Goal: Transaction & Acquisition: Subscribe to service/newsletter

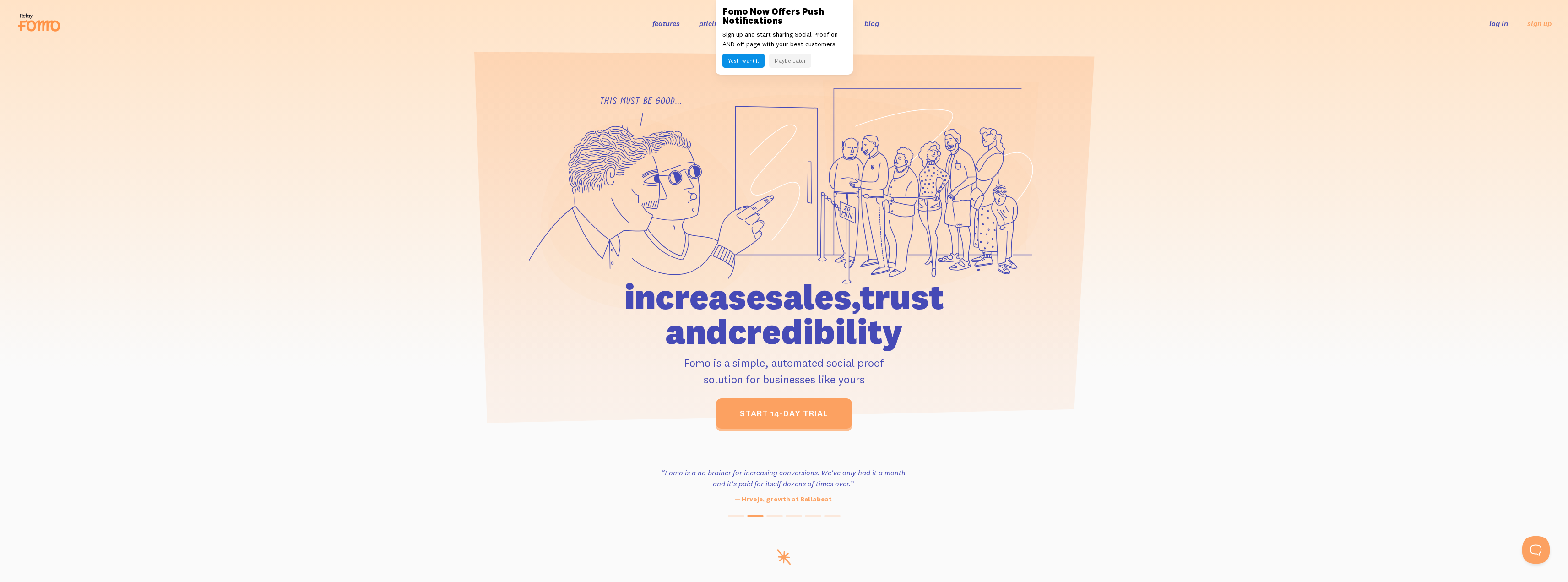
click at [751, 61] on button "Yes! I want it" at bounding box center [743, 61] width 42 height 15
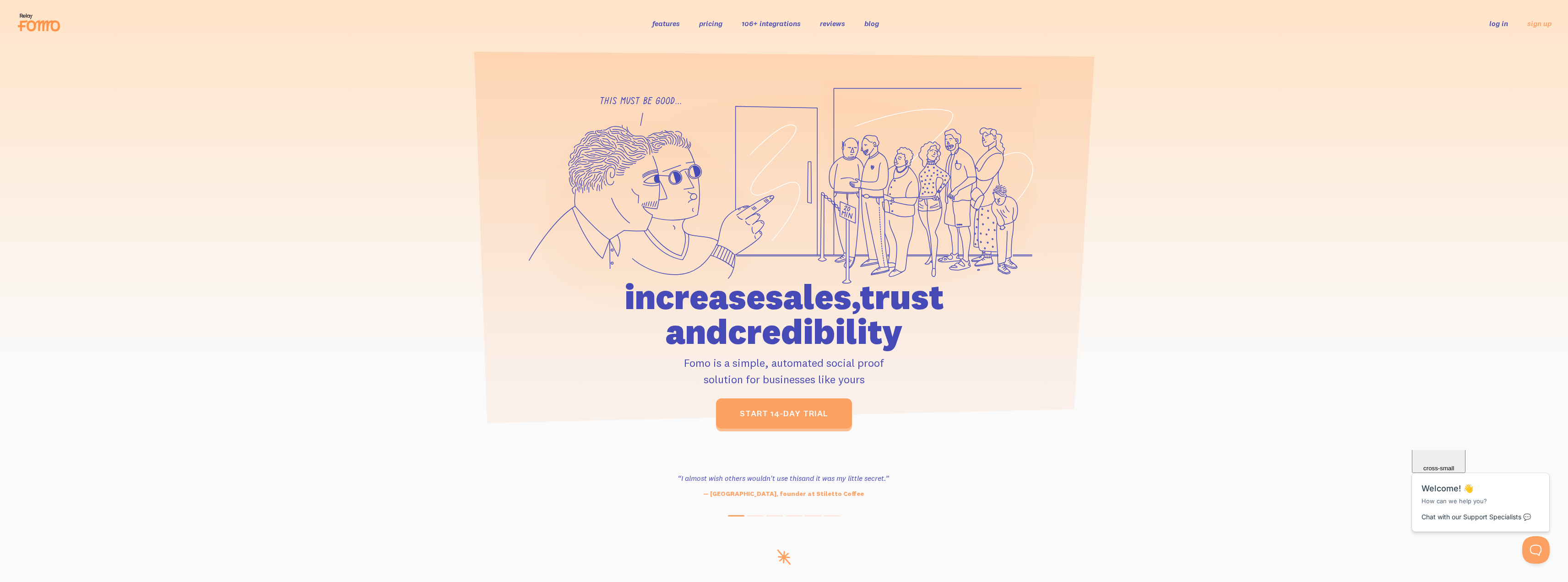
click at [668, 28] on link "features" at bounding box center [666, 23] width 28 height 9
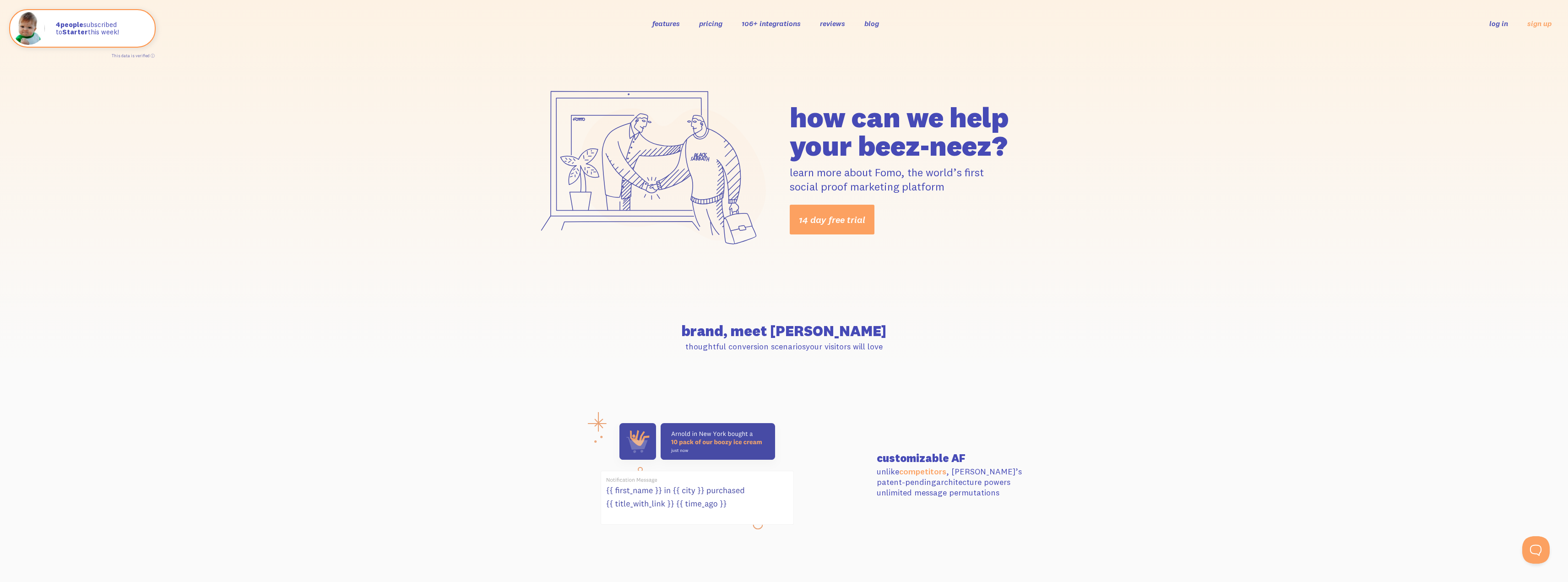
click at [771, 18] on div "features pricing 106+ integrations reviews blog log in sign up log in sign up" at bounding box center [784, 23] width 1535 height 25
click at [769, 20] on link "106+ integrations" at bounding box center [771, 23] width 59 height 9
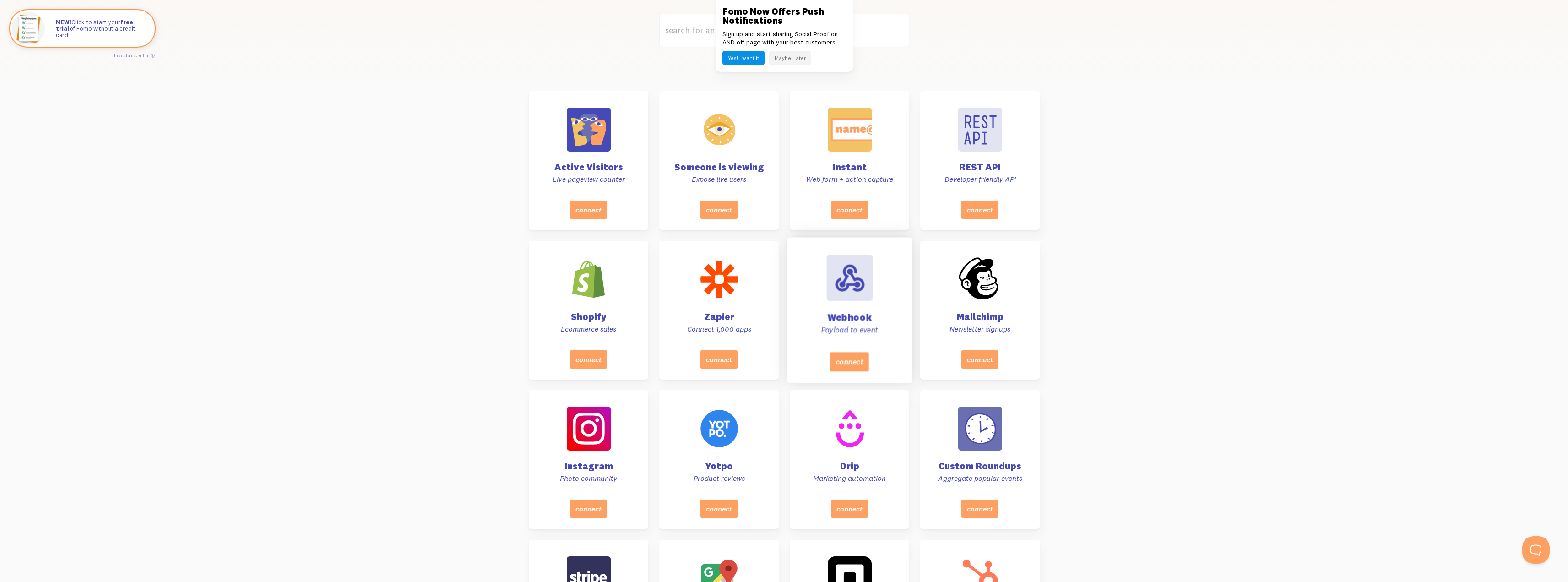
scroll to position [275, 0]
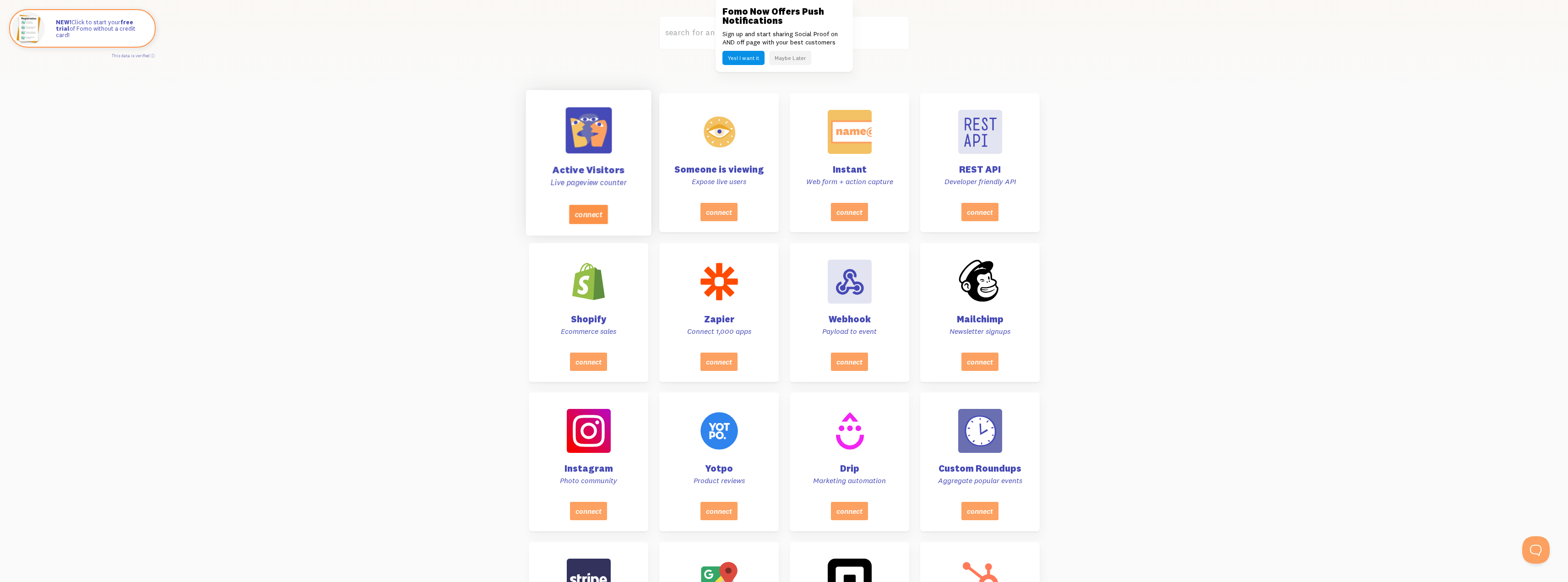
click at [593, 213] on button "connect" at bounding box center [588, 214] width 39 height 19
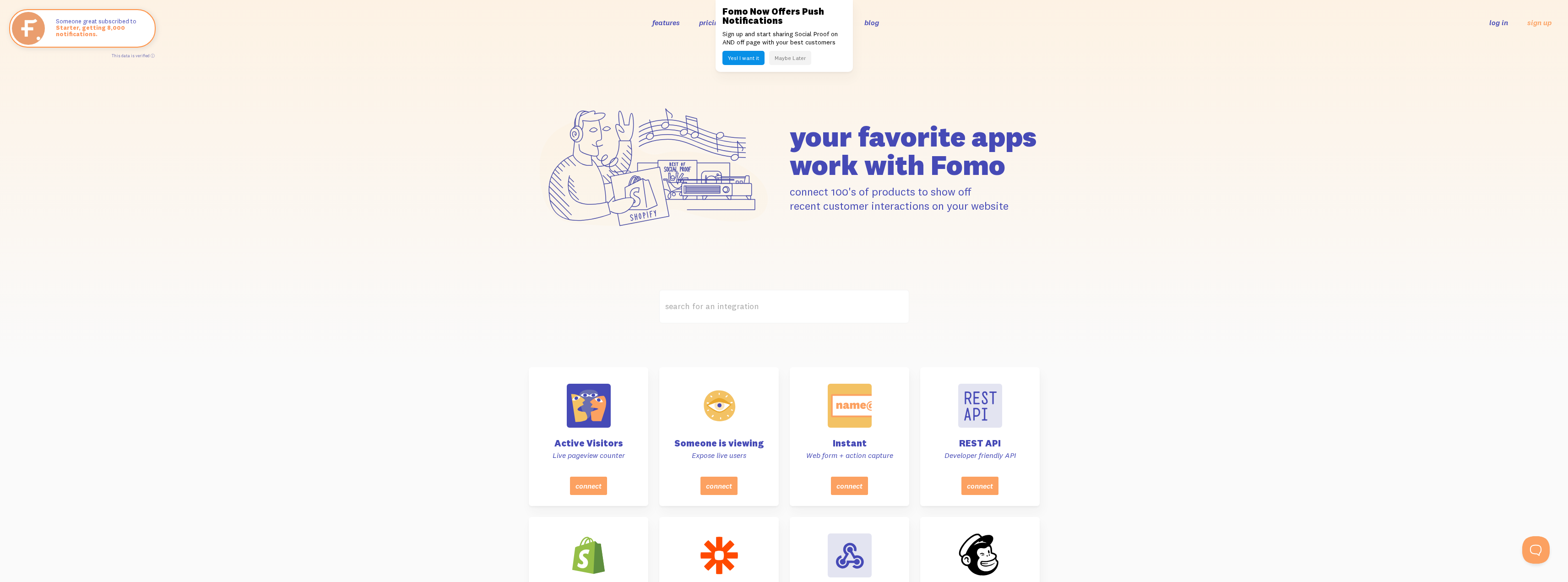
scroll to position [0, 0]
click at [802, 56] on button "Maybe Later" at bounding box center [790, 58] width 42 height 15
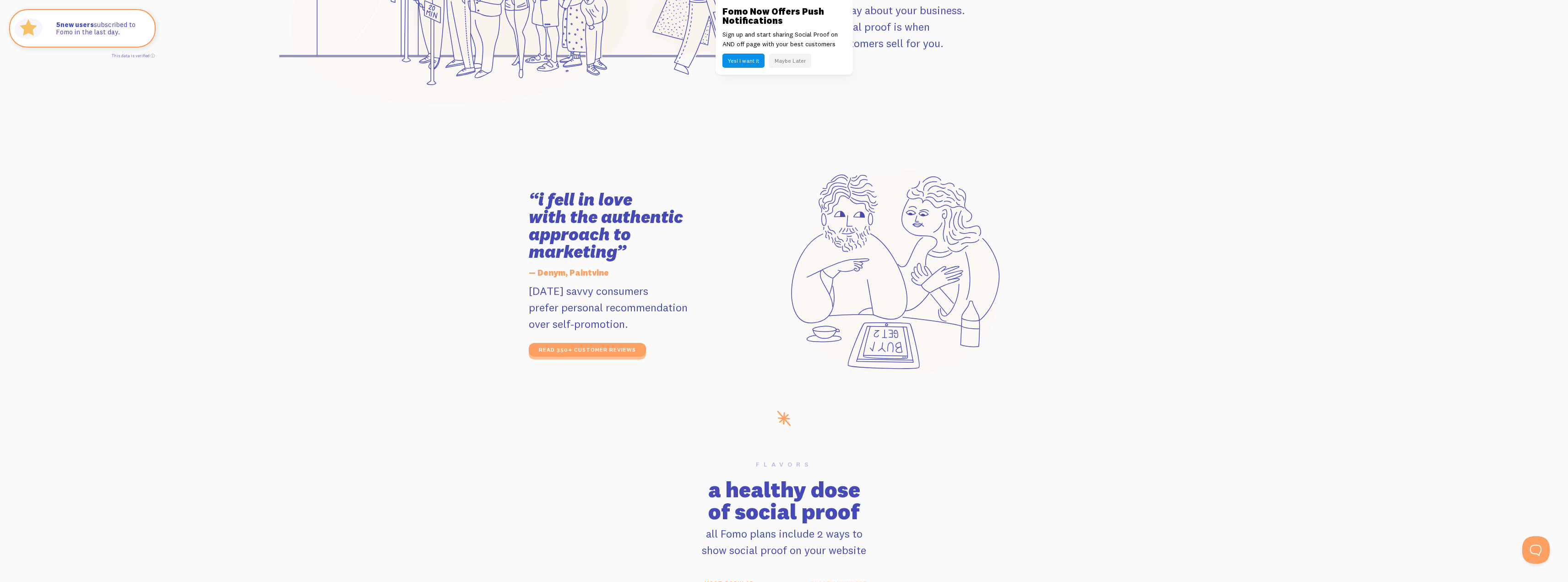
scroll to position [1603, 0]
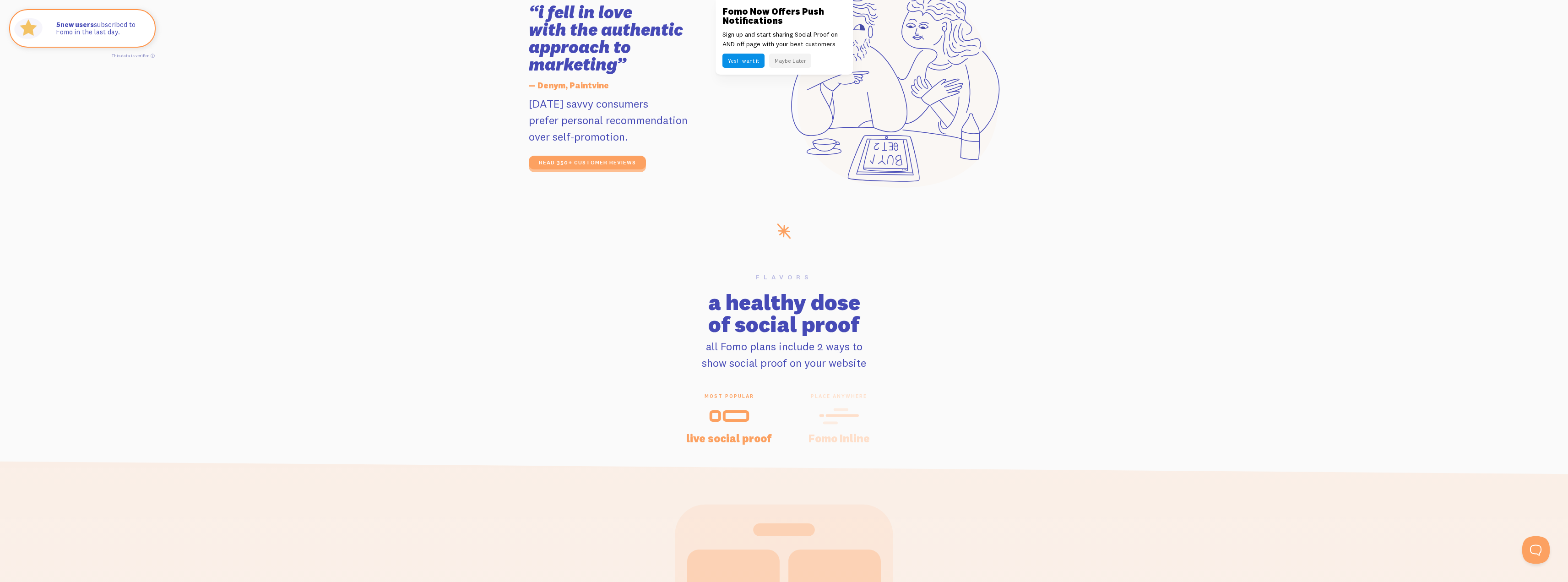
drag, startPoint x: 1105, startPoint y: 310, endPoint x: 1103, endPoint y: 314, distance: 4.5
click at [1105, 311] on h2 "a healthy dose of social proof" at bounding box center [784, 313] width 1568 height 44
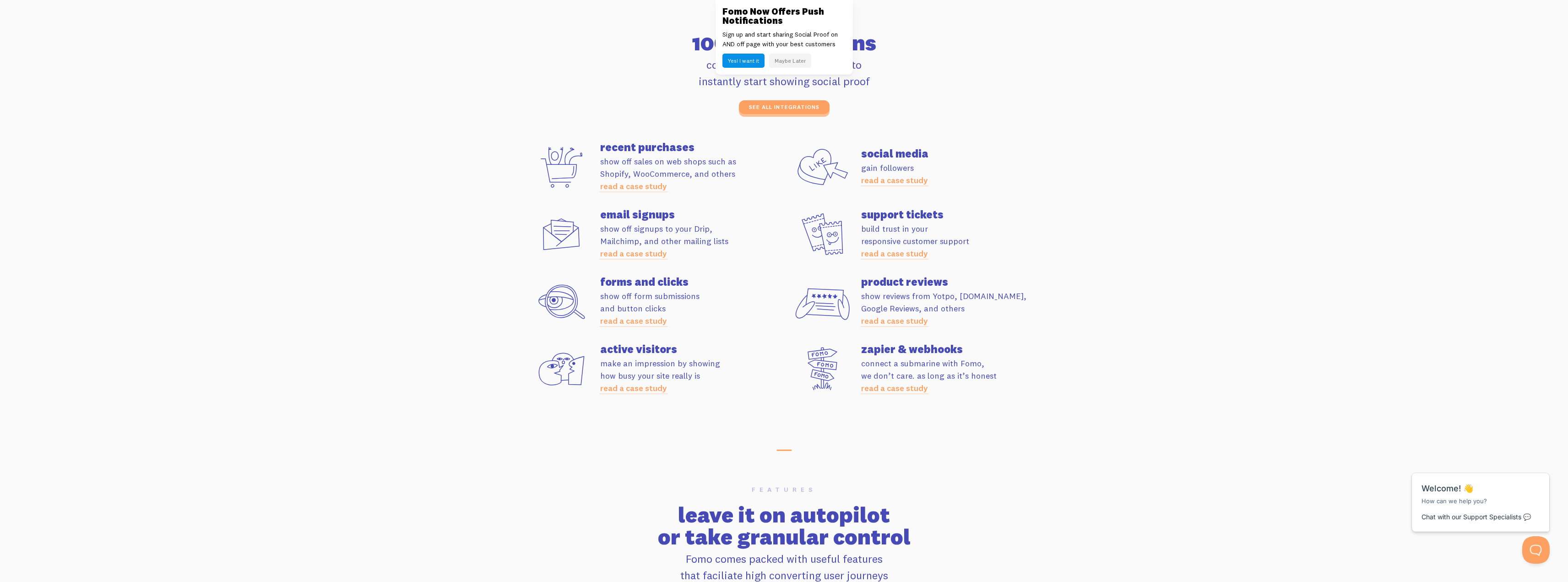
scroll to position [2485, 0]
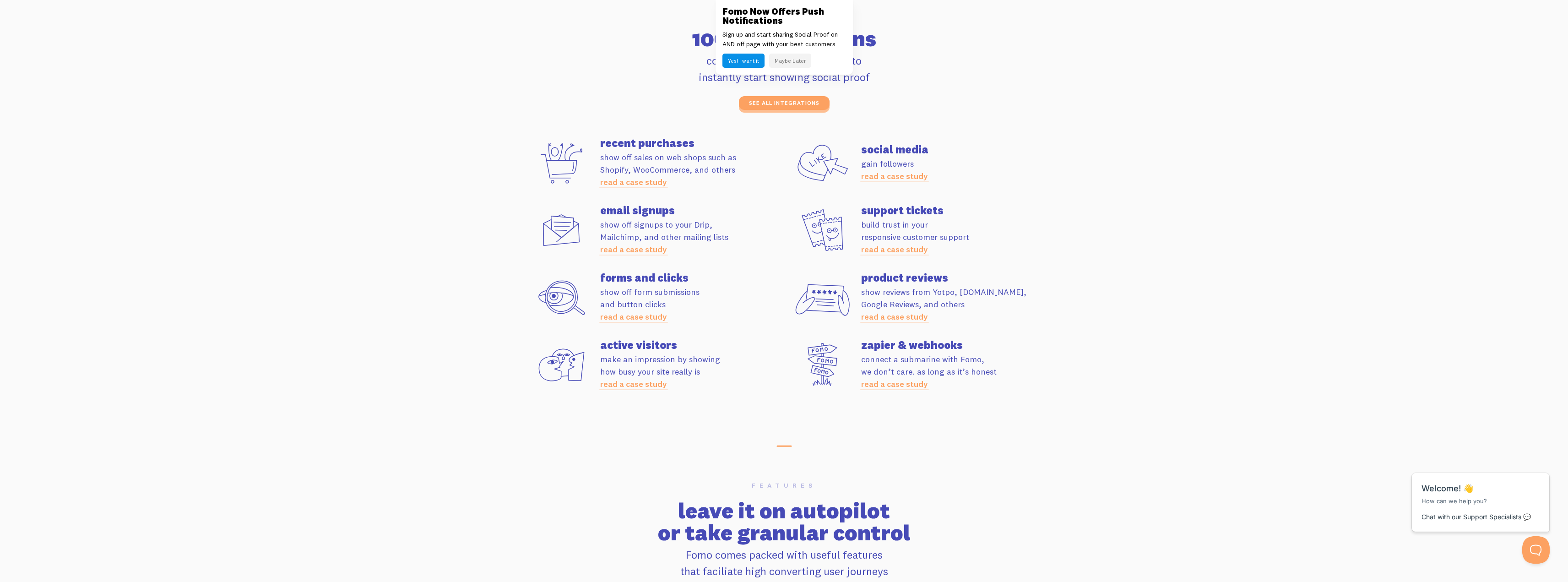
click at [909, 318] on link "read a case study" at bounding box center [894, 317] width 67 height 11
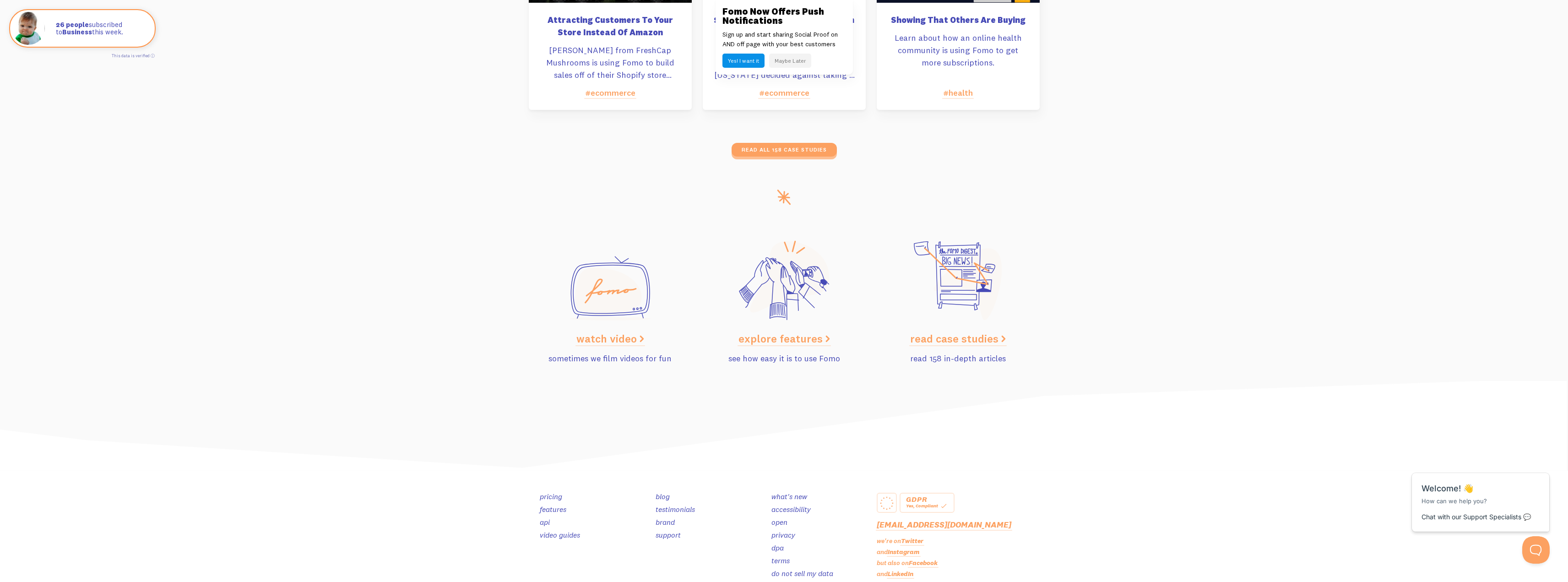
scroll to position [4471, 0]
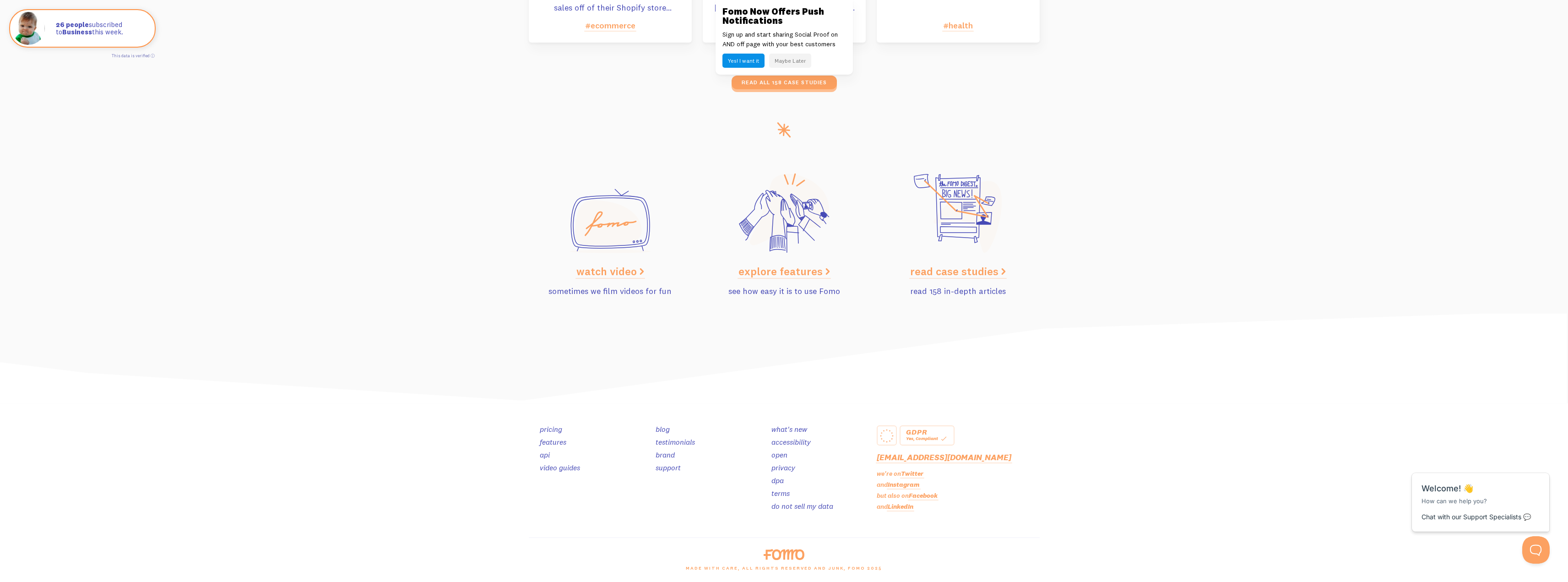
click at [546, 455] on link "api" at bounding box center [544, 455] width 10 height 9
